Goal: Transaction & Acquisition: Purchase product/service

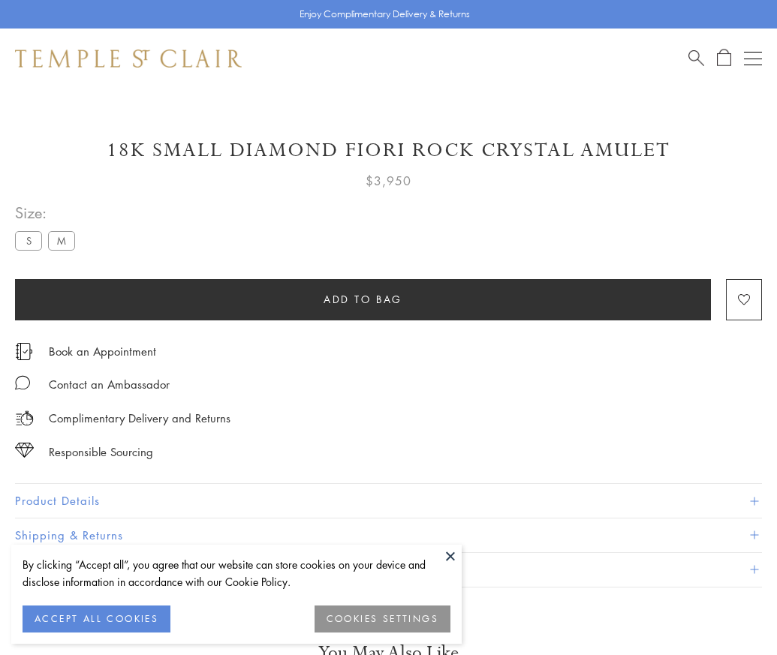
click at [362, 299] on span "Add to bag" at bounding box center [362, 299] width 79 height 17
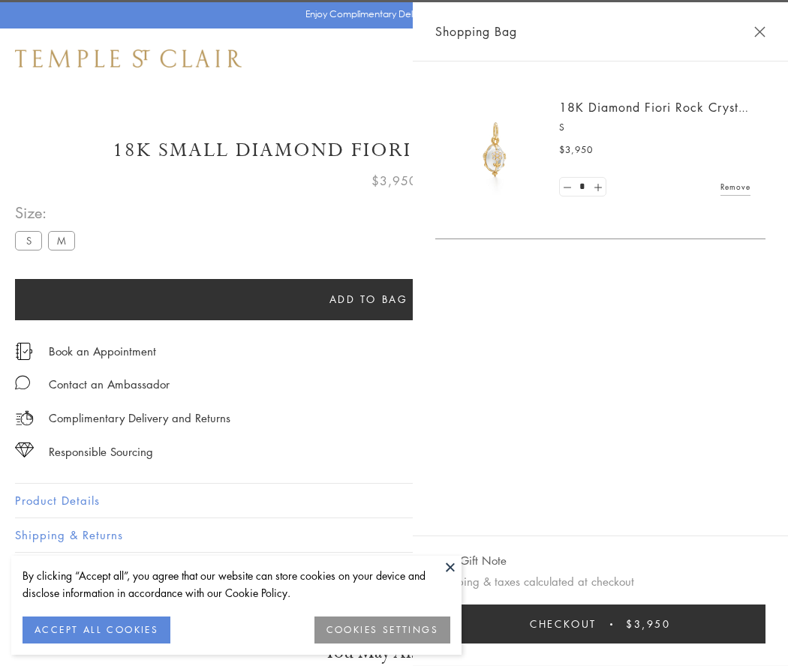
click at [648, 624] on button "Checkout $3,950" at bounding box center [600, 624] width 330 height 39
